Goal: Use online tool/utility: Use online tool/utility

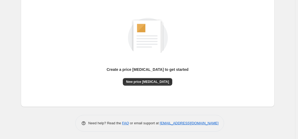
scroll to position [61, 0]
click at [154, 80] on span "New price [MEDICAL_DATA]" at bounding box center [147, 81] width 43 height 4
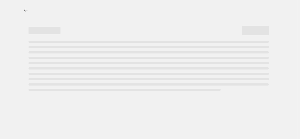
select select "percentage"
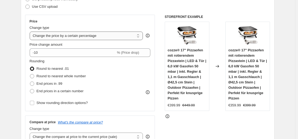
scroll to position [53, 0]
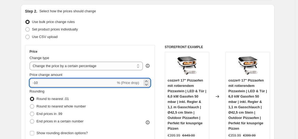
click at [69, 87] on input "-10" at bounding box center [73, 82] width 86 height 9
type input "-35"
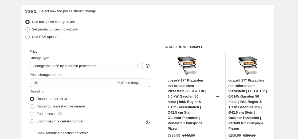
click at [80, 42] on div "Step 2. Select how the prices should change Use bulk price change rules Set pro…" at bounding box center [147, 98] width 245 height 179
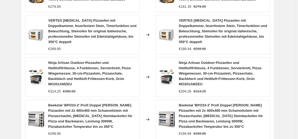
scroll to position [400, 0]
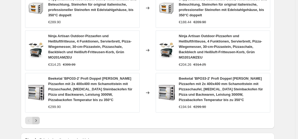
click at [38, 118] on icon "Next" at bounding box center [35, 120] width 5 height 5
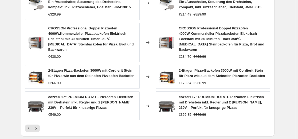
scroll to position [395, 0]
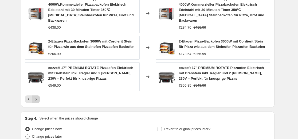
click at [40, 95] on button "Next" at bounding box center [35, 98] width 7 height 7
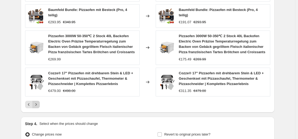
click at [35, 102] on icon "Next" at bounding box center [35, 104] width 5 height 5
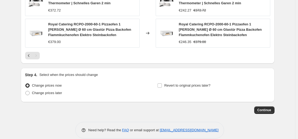
scroll to position [441, 0]
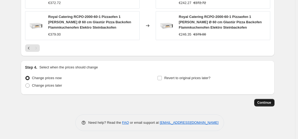
click at [262, 104] on span "Continue" at bounding box center [264, 102] width 14 height 4
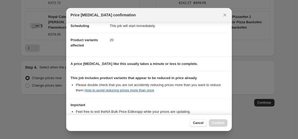
scroll to position [86, 0]
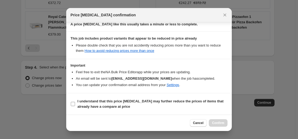
click at [172, 100] on b "I understand that this price [MEDICAL_DATA] may further reduce the prices of it…" at bounding box center [150, 103] width 146 height 9
click at [75, 102] on input "I understand that this price [MEDICAL_DATA] may further reduce the prices of it…" at bounding box center [73, 104] width 4 height 4
checkbox input "true"
click at [216, 122] on span "Confirm" at bounding box center [218, 123] width 12 height 4
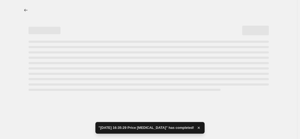
select select "percentage"
